Goal: Task Accomplishment & Management: Manage account settings

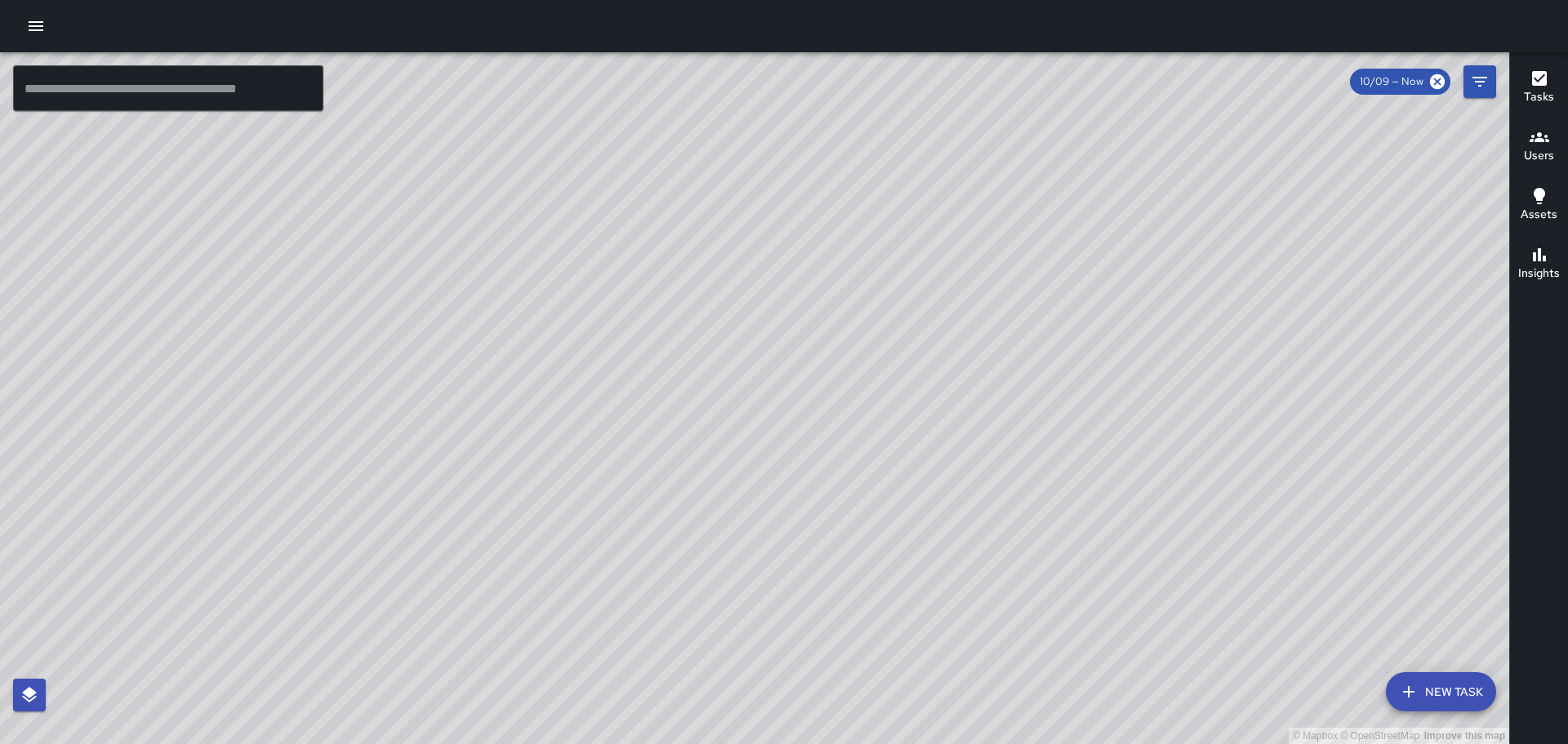
drag, startPoint x: 367, startPoint y: 245, endPoint x: 484, endPoint y: 379, distance: 177.9
click at [548, 522] on div "© Mapbox © OpenStreetMap Improve this map" at bounding box center [755, 398] width 1510 height 692
drag, startPoint x: 403, startPoint y: 225, endPoint x: 428, endPoint y: 306, distance: 84.8
click at [428, 306] on div "© Mapbox © OpenStreetMap Improve this map" at bounding box center [755, 398] width 1510 height 692
drag, startPoint x: 531, startPoint y: 271, endPoint x: 395, endPoint y: 137, distance: 190.9
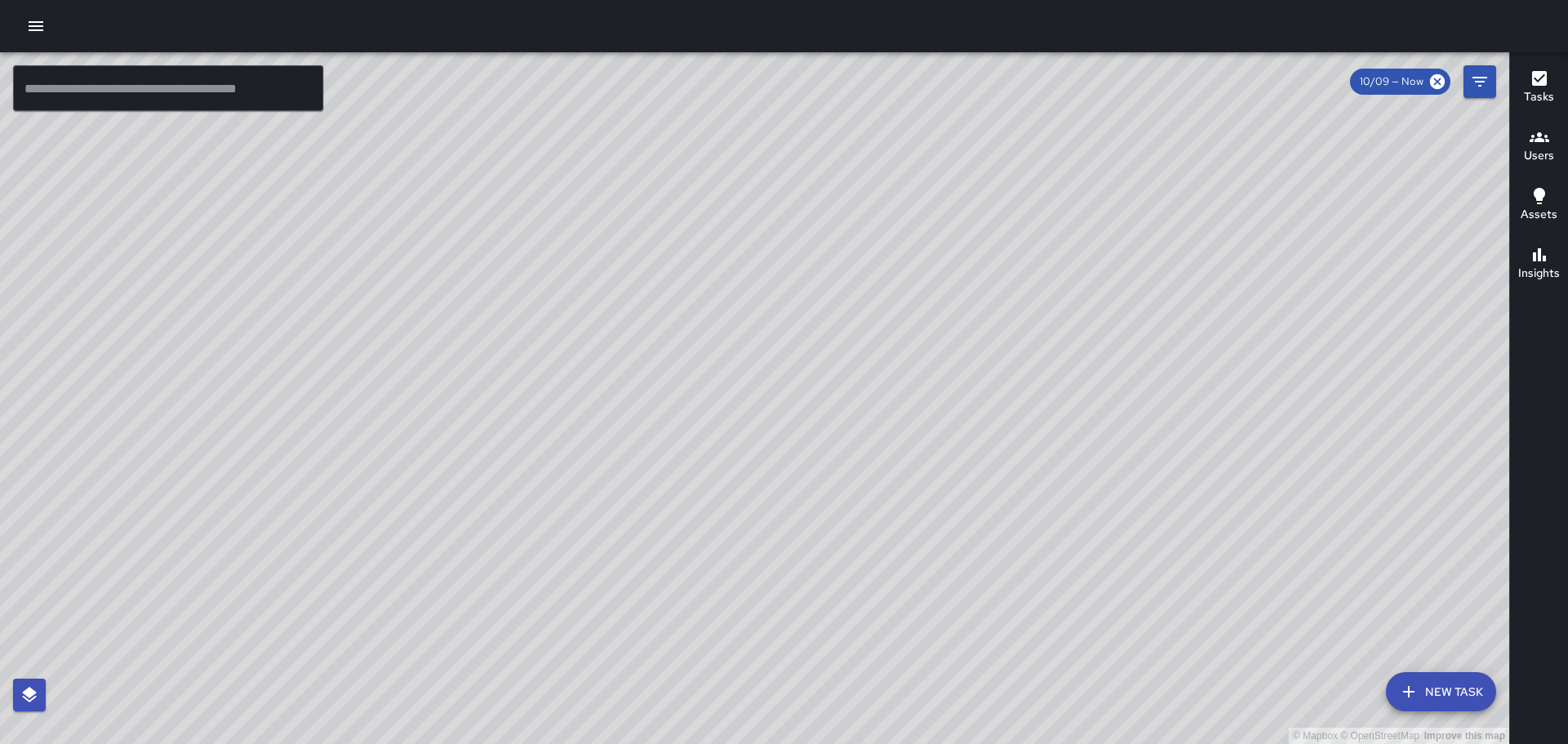
click at [394, 131] on div "© Mapbox © OpenStreetMap Improve this map" at bounding box center [755, 398] width 1510 height 692
drag, startPoint x: 737, startPoint y: 364, endPoint x: 1150, endPoint y: 670, distance: 514.0
click at [1166, 691] on div "© Mapbox © OpenStreetMap Improve this map" at bounding box center [755, 398] width 1510 height 692
drag, startPoint x: 858, startPoint y: 409, endPoint x: 1091, endPoint y: 540, distance: 267.3
click at [972, 553] on div "© Mapbox © OpenStreetMap Improve this map" at bounding box center [755, 398] width 1510 height 692
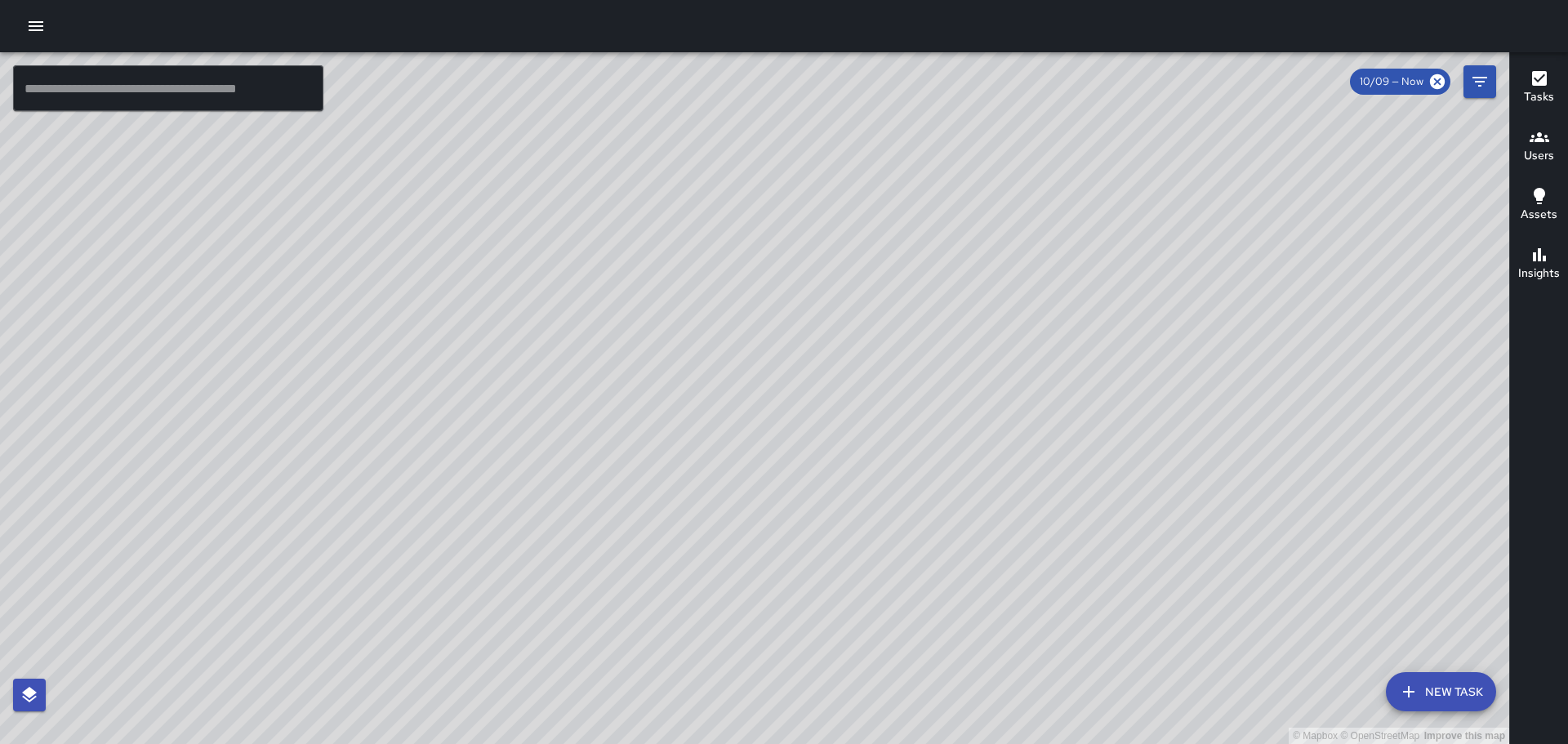
drag, startPoint x: 606, startPoint y: 308, endPoint x: 650, endPoint y: 415, distance: 115.7
click at [650, 415] on div "© Mapbox © OpenStreetMap Improve this map [PERSON_NAME] [STREET_ADDRESS] Comple…" at bounding box center [755, 398] width 1510 height 692
drag, startPoint x: 336, startPoint y: 345, endPoint x: 387, endPoint y: 491, distance: 154.7
click at [371, 508] on div "© Mapbox © OpenStreetMap Improve this map" at bounding box center [755, 398] width 1510 height 692
drag, startPoint x: 737, startPoint y: 233, endPoint x: 768, endPoint y: 342, distance: 113.3
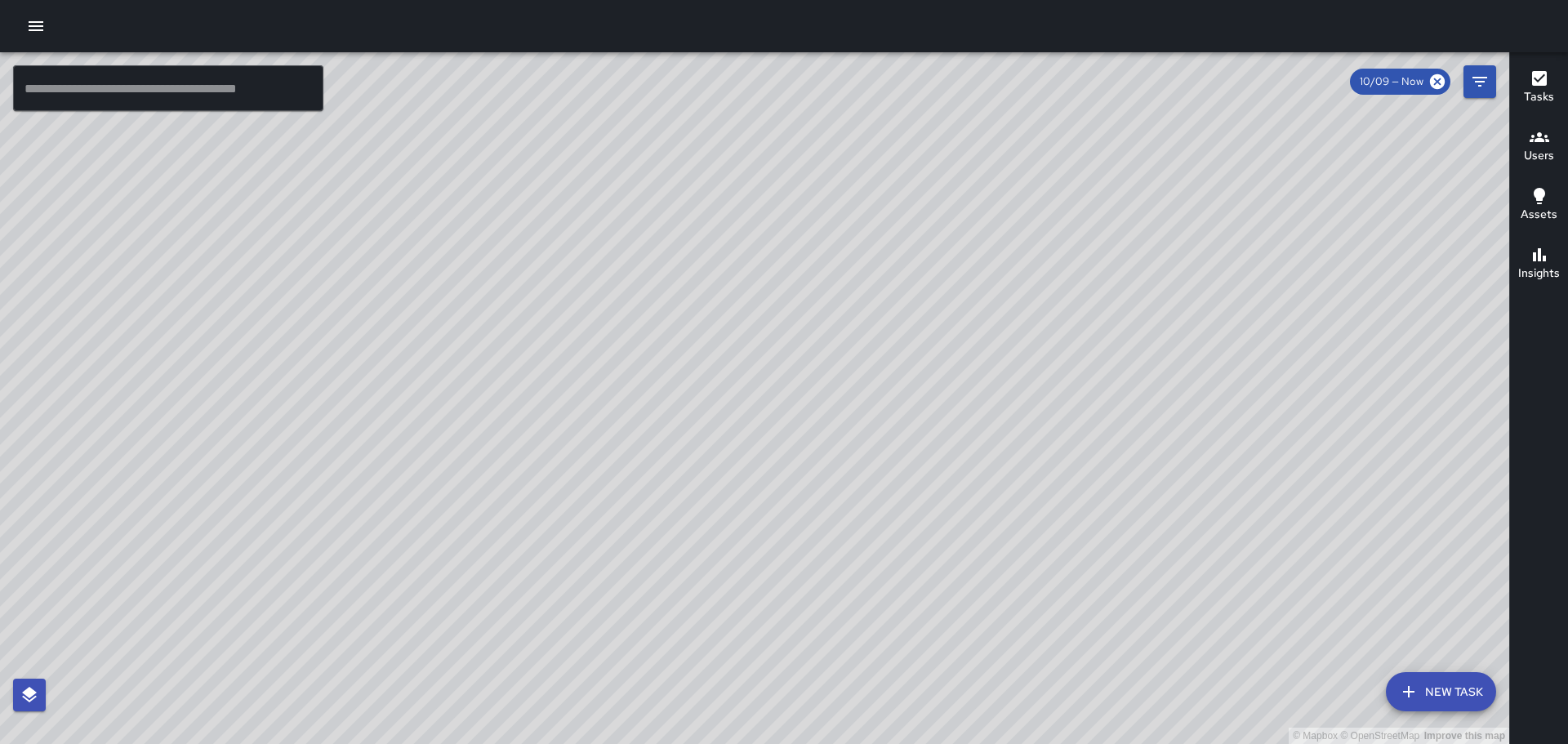
click at [771, 349] on div "© Mapbox © OpenStreetMap Improve this map" at bounding box center [755, 398] width 1510 height 692
drag, startPoint x: 749, startPoint y: 292, endPoint x: 757, endPoint y: 315, distance: 24.4
click at [757, 315] on div "© Mapbox © OpenStreetMap Improve this map" at bounding box center [755, 398] width 1510 height 692
drag, startPoint x: 761, startPoint y: 281, endPoint x: 789, endPoint y: 344, distance: 68.9
click at [788, 346] on div "© Mapbox © OpenStreetMap Improve this map" at bounding box center [755, 398] width 1510 height 692
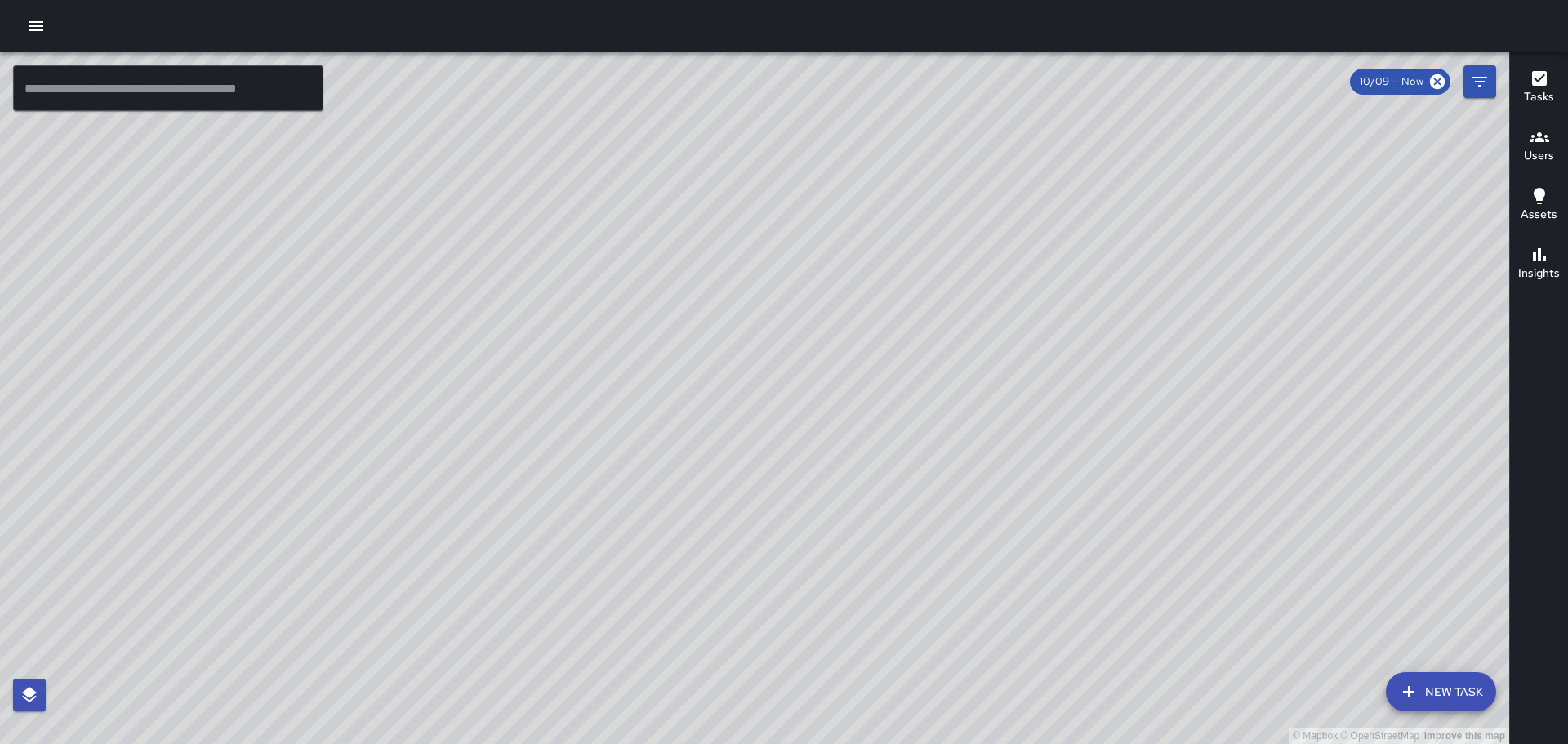
drag, startPoint x: 1121, startPoint y: 296, endPoint x: 1112, endPoint y: 405, distance: 109.4
click at [1114, 417] on div "© Mapbox © OpenStreetMap Improve this map" at bounding box center [755, 398] width 1510 height 692
drag, startPoint x: 1044, startPoint y: 253, endPoint x: 1033, endPoint y: 402, distance: 149.4
click at [1039, 421] on div "© Mapbox © OpenStreetMap Improve this map" at bounding box center [755, 398] width 1510 height 692
drag, startPoint x: 953, startPoint y: 519, endPoint x: 777, endPoint y: 191, distance: 372.2
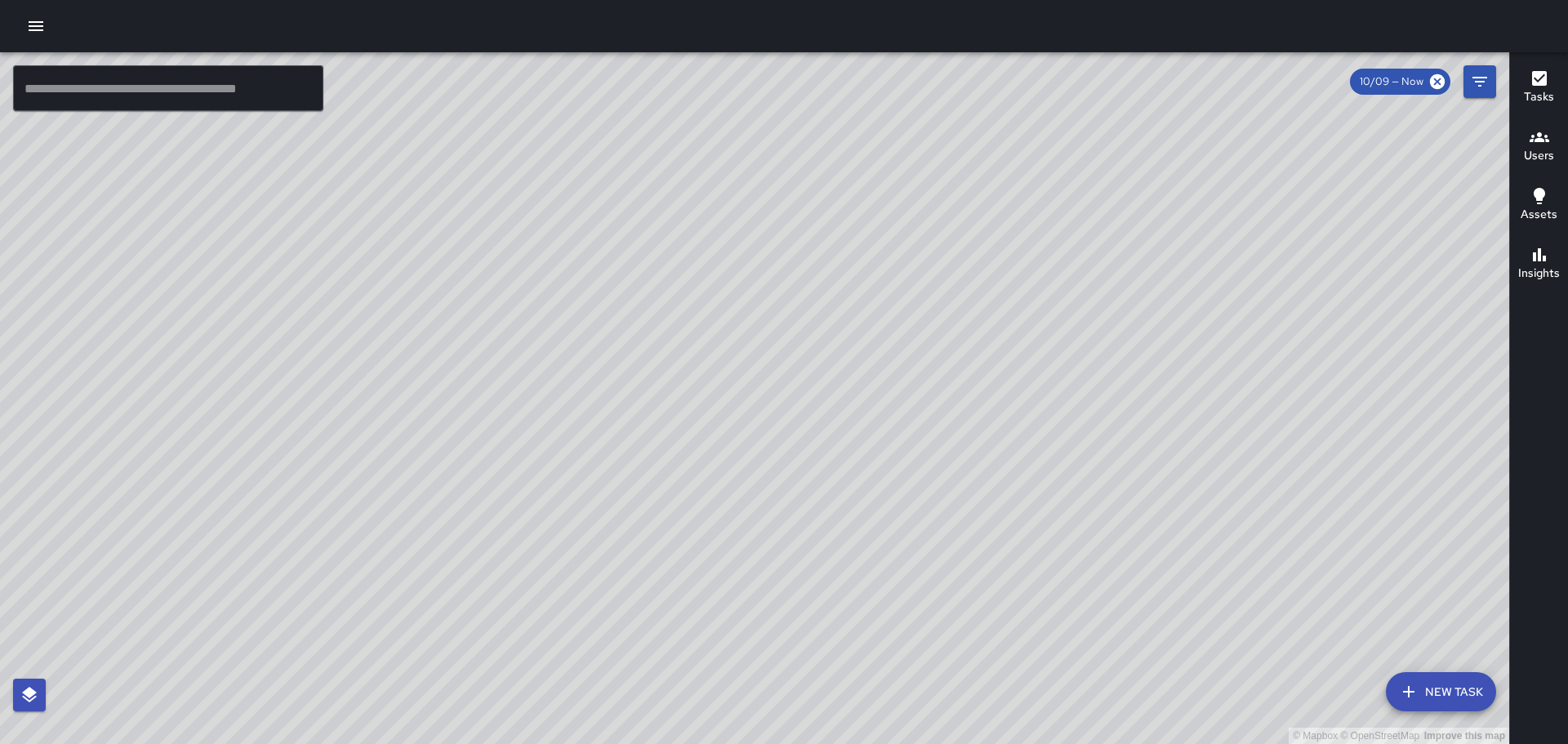
click at [780, 193] on div "© Mapbox © OpenStreetMap Improve this map" at bounding box center [755, 398] width 1510 height 692
drag, startPoint x: 1118, startPoint y: 372, endPoint x: 1033, endPoint y: 270, distance: 132.8
click at [972, 224] on div "© Mapbox © OpenStreetMap Improve this map" at bounding box center [755, 398] width 1510 height 692
drag, startPoint x: 963, startPoint y: 459, endPoint x: 796, endPoint y: 260, distance: 259.8
click at [797, 271] on div "© Mapbox © OpenStreetMap Improve this map" at bounding box center [755, 398] width 1510 height 692
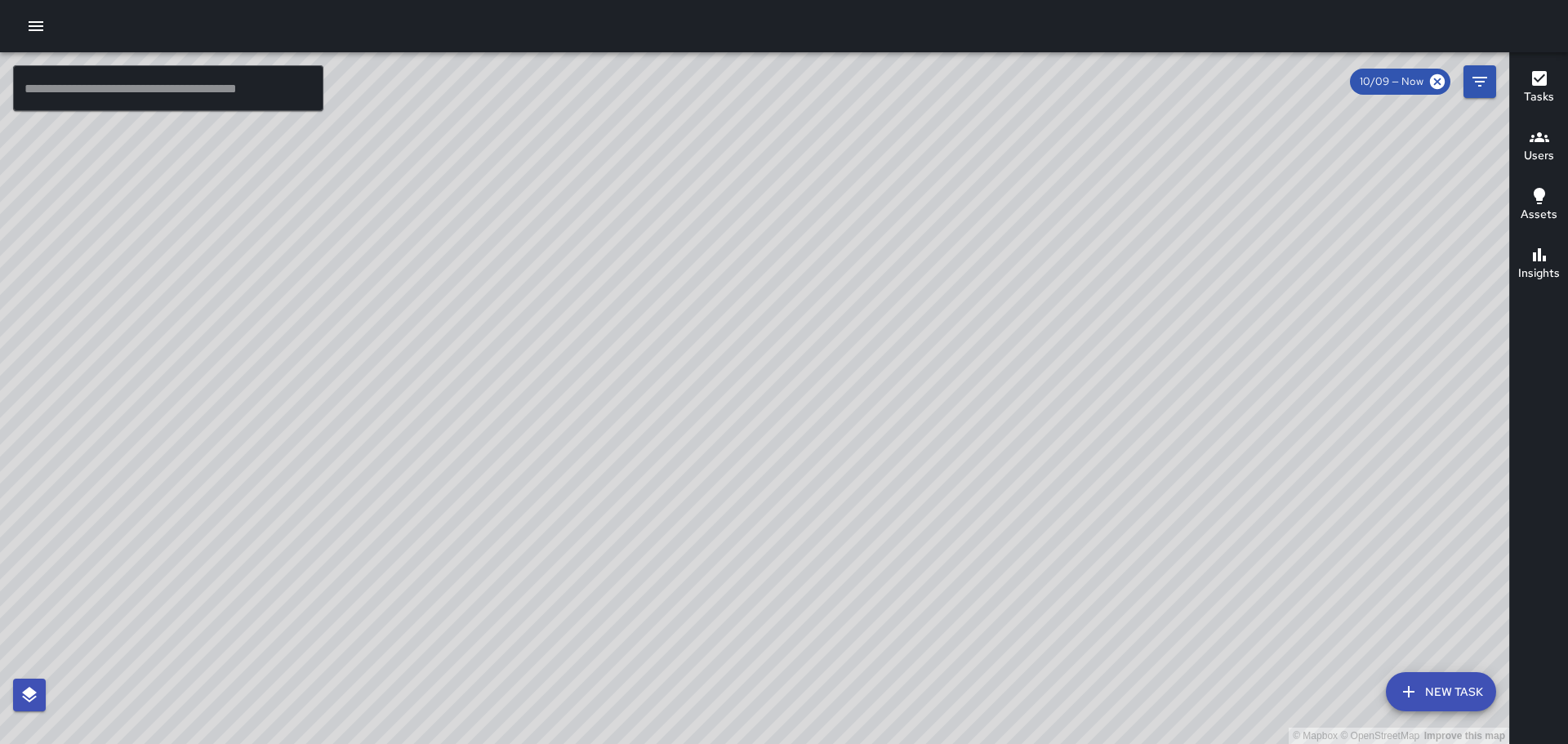
drag, startPoint x: 1044, startPoint y: 463, endPoint x: 906, endPoint y: 355, distance: 175.2
click at [904, 354] on div "© Mapbox © OpenStreetMap Improve this map" at bounding box center [755, 398] width 1510 height 692
drag, startPoint x: 1121, startPoint y: 556, endPoint x: 964, endPoint y: 327, distance: 277.7
click at [967, 336] on div "© Mapbox © OpenStreetMap Improve this map" at bounding box center [755, 398] width 1510 height 692
drag, startPoint x: 1174, startPoint y: 464, endPoint x: 1013, endPoint y: 256, distance: 263.0
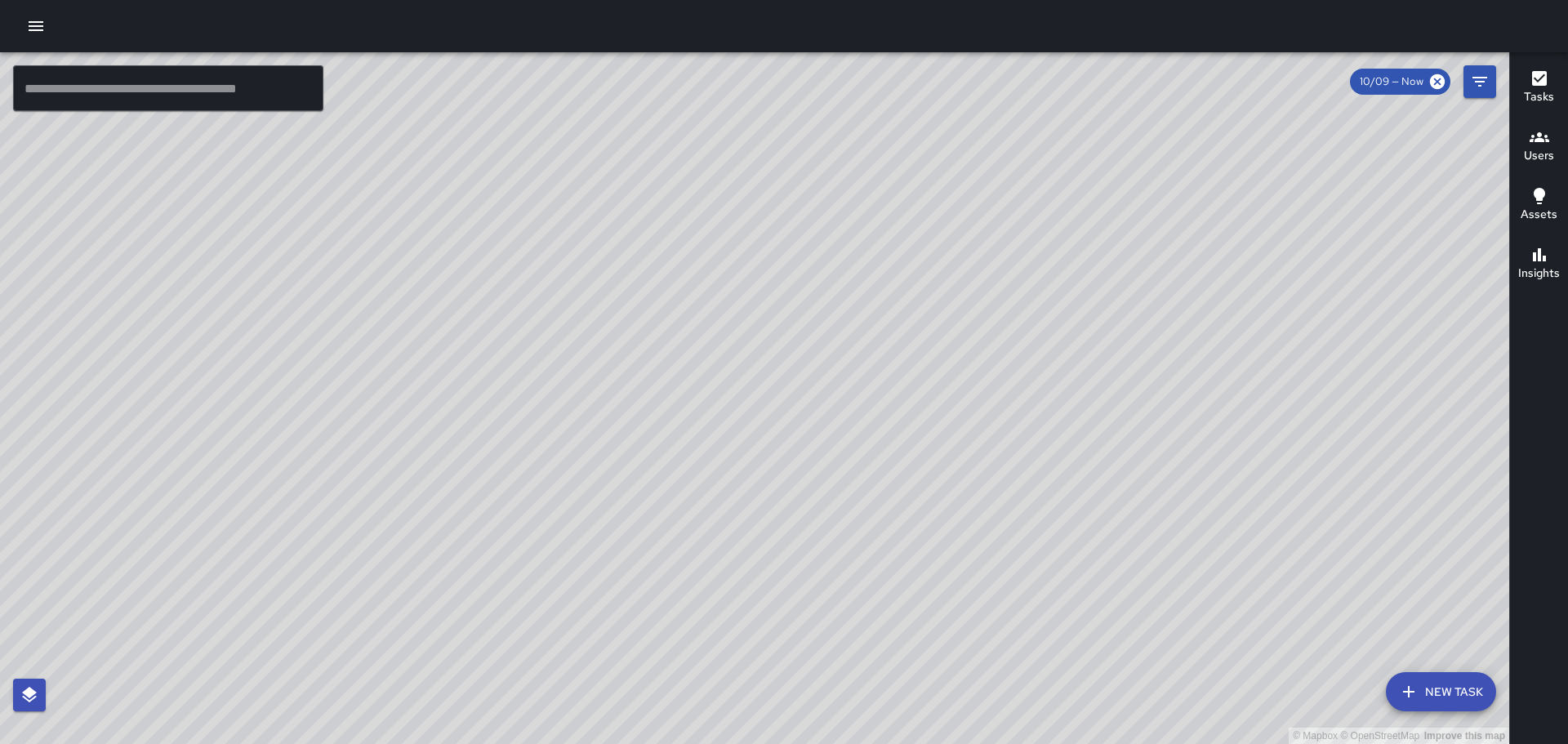
click at [1013, 256] on div "© Mapbox © OpenStreetMap Improve this map" at bounding box center [755, 398] width 1510 height 692
drag, startPoint x: 922, startPoint y: 320, endPoint x: 723, endPoint y: 245, distance: 212.7
click at [1018, 664] on div "© Mapbox © OpenStreetMap Improve this map" at bounding box center [755, 398] width 1510 height 692
drag, startPoint x: 796, startPoint y: 429, endPoint x: 775, endPoint y: 416, distance: 24.7
click at [790, 437] on div "© Mapbox © OpenStreetMap Improve this map" at bounding box center [755, 398] width 1510 height 692
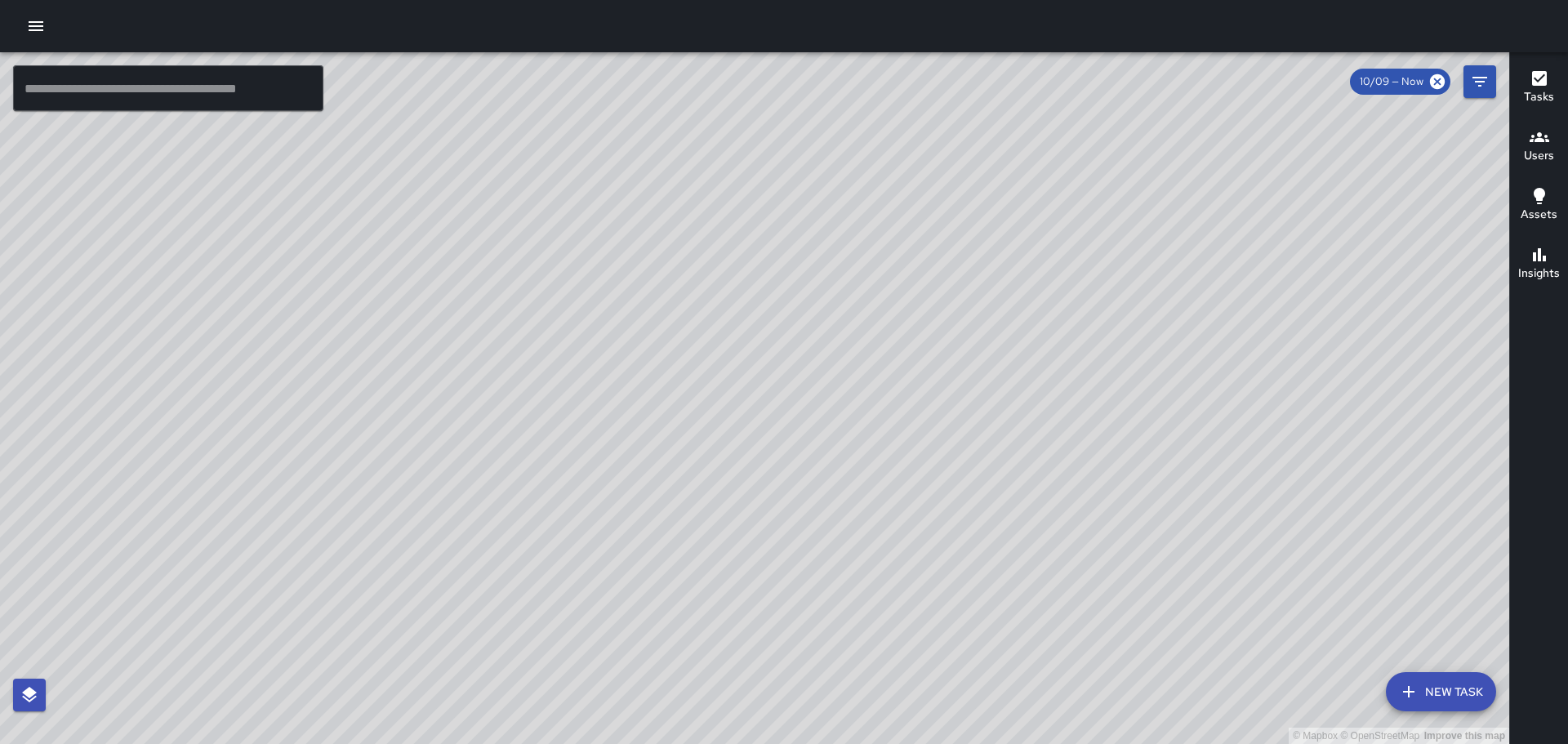
drag, startPoint x: 750, startPoint y: 285, endPoint x: 840, endPoint y: 362, distance: 118.4
click at [900, 491] on div "© Mapbox © OpenStreetMap Improve this map" at bounding box center [755, 398] width 1510 height 692
drag, startPoint x: 838, startPoint y: 367, endPoint x: 856, endPoint y: 411, distance: 47.5
click at [882, 431] on div "© Mapbox © OpenStreetMap Improve this map" at bounding box center [755, 398] width 1510 height 692
drag, startPoint x: 824, startPoint y: 469, endPoint x: 717, endPoint y: 134, distance: 351.7
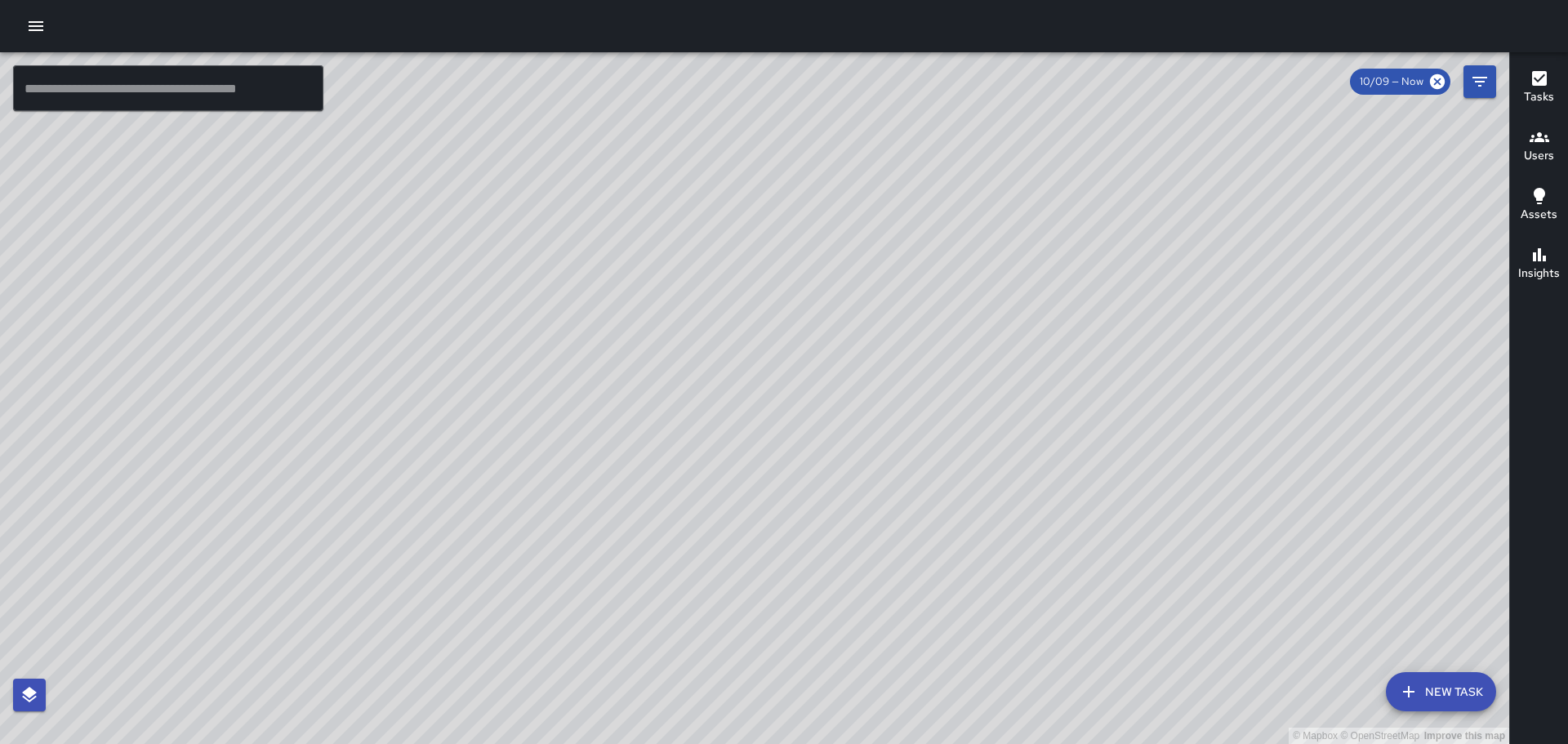
click at [722, 145] on div "© Mapbox © OpenStreetMap Improve this map" at bounding box center [755, 398] width 1510 height 692
drag, startPoint x: 893, startPoint y: 422, endPoint x: 826, endPoint y: 213, distance: 219.5
click at [826, 213] on div "© Mapbox © OpenStreetMap Improve this map" at bounding box center [755, 398] width 1510 height 692
drag, startPoint x: 922, startPoint y: 524, endPoint x: 900, endPoint y: 424, distance: 102.4
click at [900, 424] on div "© Mapbox © OpenStreetMap Improve this map" at bounding box center [755, 398] width 1510 height 692
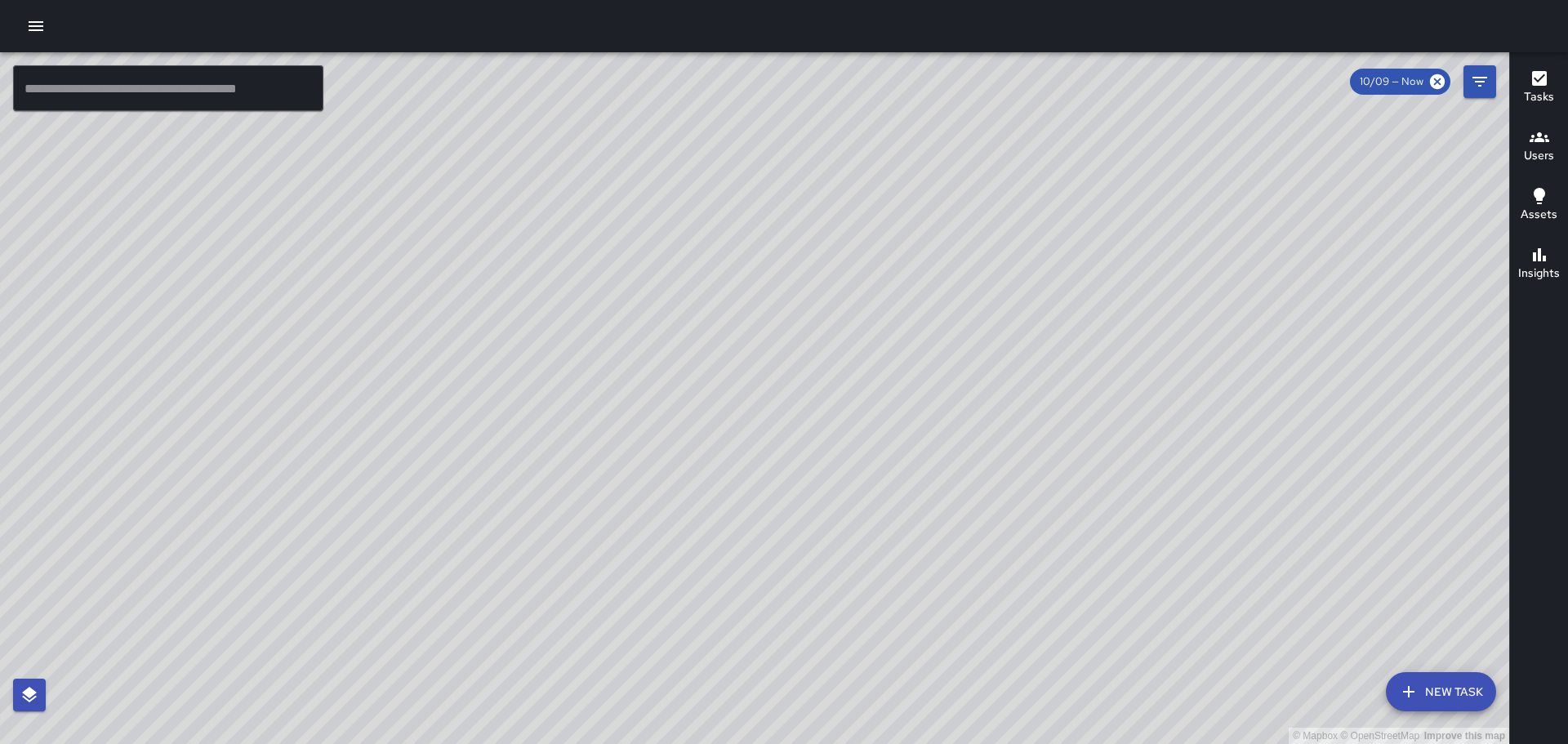
drag, startPoint x: 757, startPoint y: 293, endPoint x: 780, endPoint y: 340, distance: 52.3
click at [804, 352] on div "© Mapbox © OpenStreetMap Improve this map" at bounding box center [755, 398] width 1510 height 692
drag, startPoint x: 569, startPoint y: 279, endPoint x: 974, endPoint y: 490, distance: 456.7
click at [973, 492] on div "© Mapbox © OpenStreetMap Improve this map" at bounding box center [755, 398] width 1510 height 692
drag, startPoint x: 667, startPoint y: 461, endPoint x: 688, endPoint y: 447, distance: 25.2
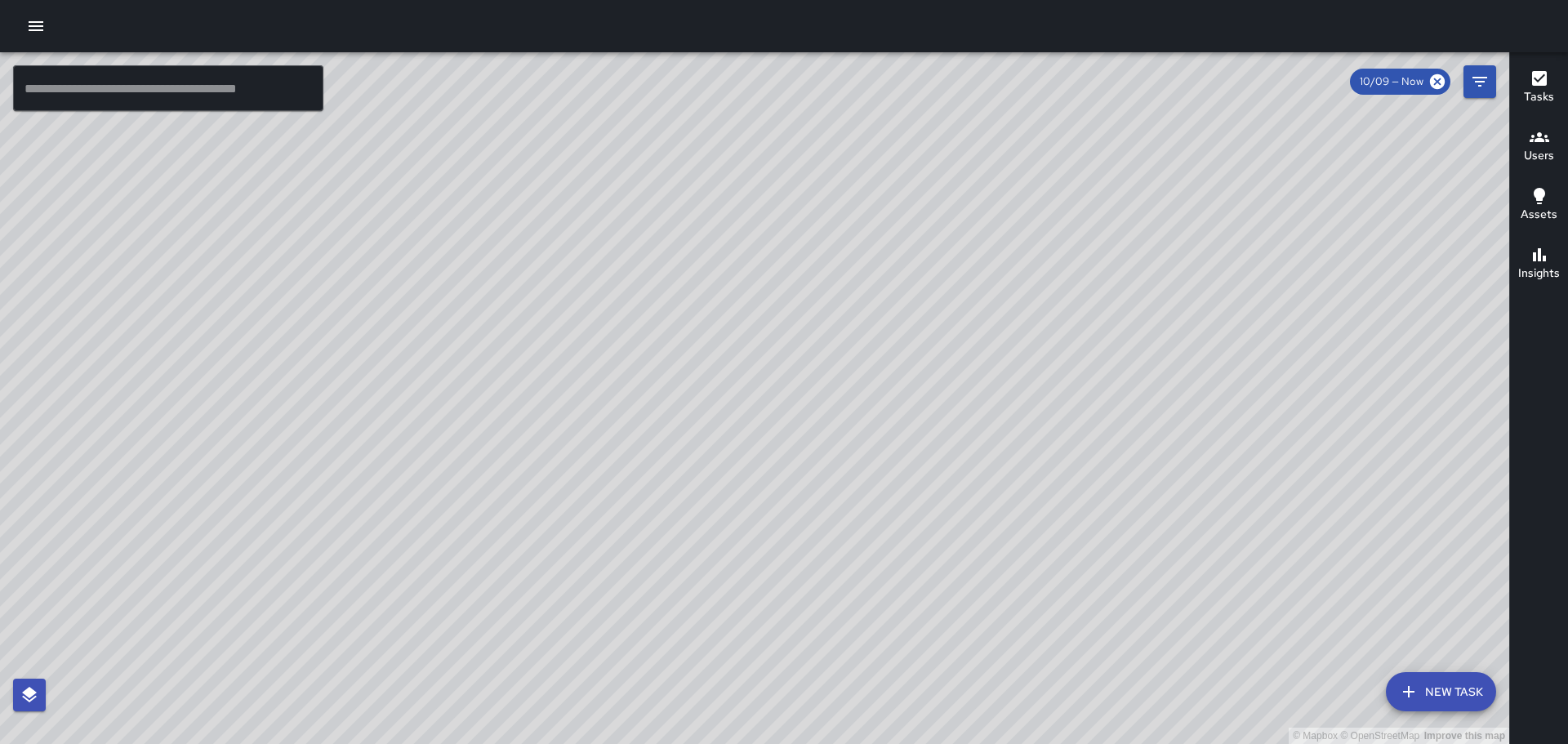
click at [688, 481] on div "© Mapbox © OpenStreetMap Improve this map" at bounding box center [755, 398] width 1510 height 692
drag, startPoint x: 638, startPoint y: 301, endPoint x: 690, endPoint y: 318, distance: 54.7
click at [680, 351] on div "© Mapbox © OpenStreetMap Improve this map" at bounding box center [755, 398] width 1510 height 692
drag, startPoint x: 750, startPoint y: 486, endPoint x: 769, endPoint y: 567, distance: 83.2
click at [769, 567] on div "© Mapbox © OpenStreetMap Improve this map" at bounding box center [755, 398] width 1510 height 692
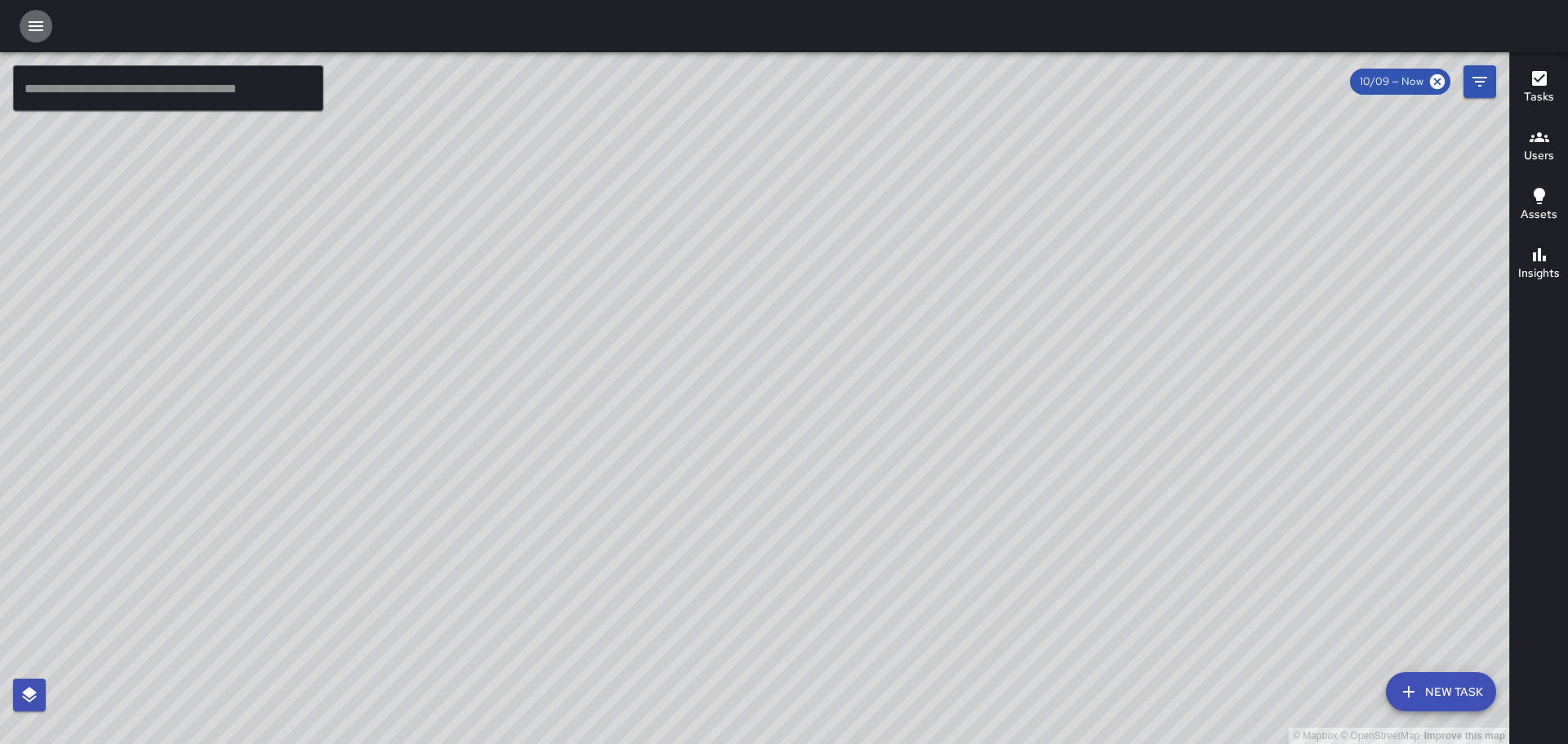
click at [41, 23] on icon "button" at bounding box center [36, 25] width 15 height 10
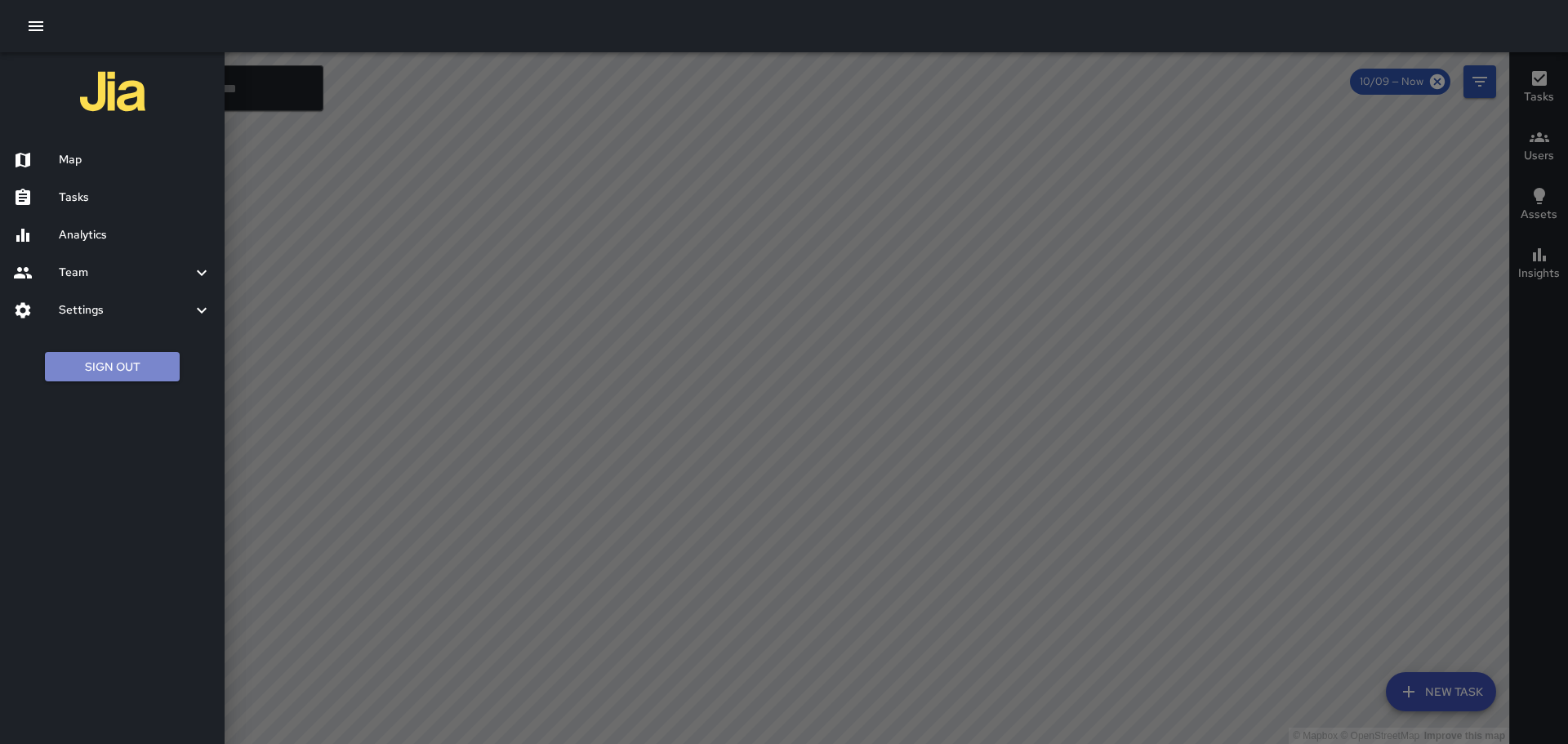
click at [139, 371] on button "Sign Out" at bounding box center [112, 366] width 135 height 30
